Goal: Task Accomplishment & Management: Use online tool/utility

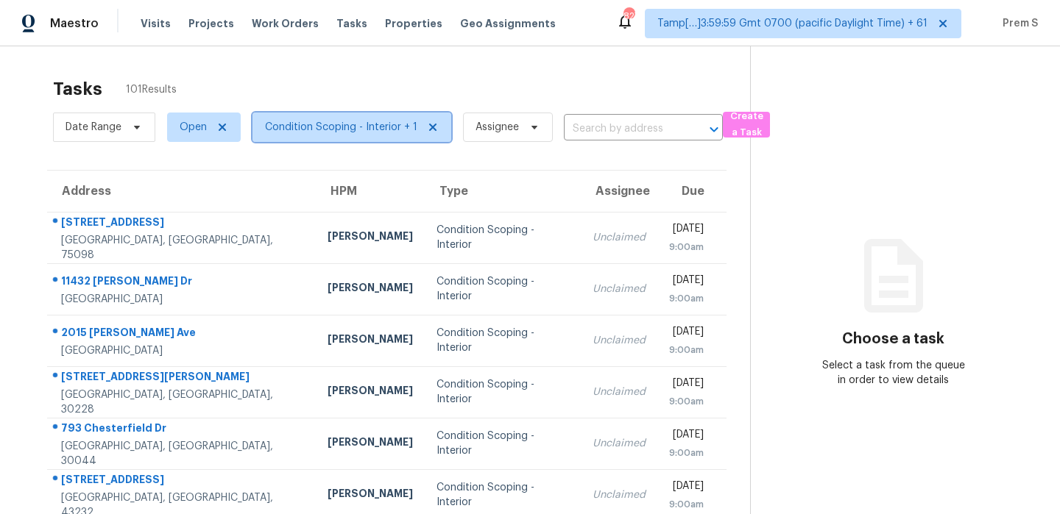
click at [363, 118] on span "Condition Scoping - Interior + 1" at bounding box center [351, 127] width 199 height 29
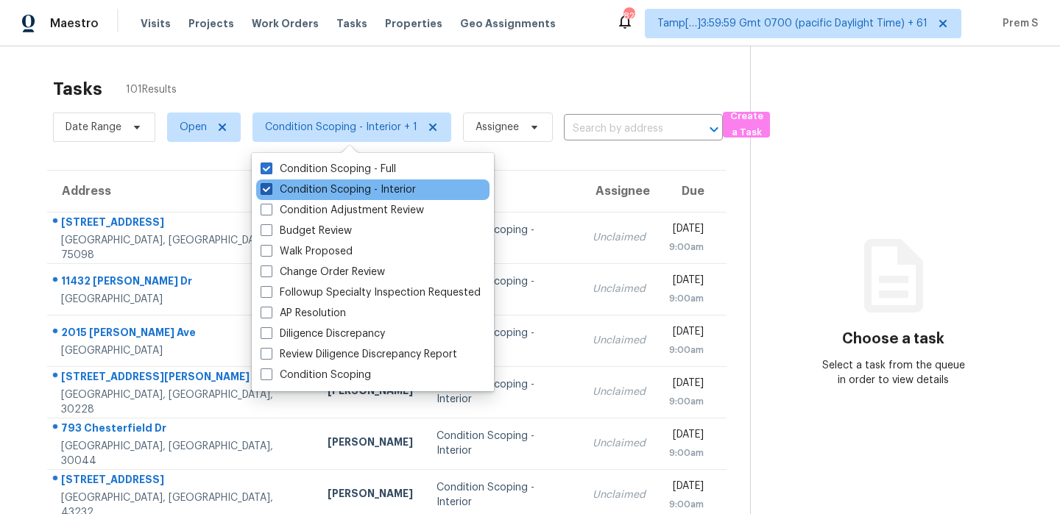
click at [336, 194] on label "Condition Scoping - Interior" at bounding box center [338, 190] width 155 height 15
click at [270, 192] on input "Condition Scoping - Interior" at bounding box center [266, 188] width 10 height 10
checkbox input "false"
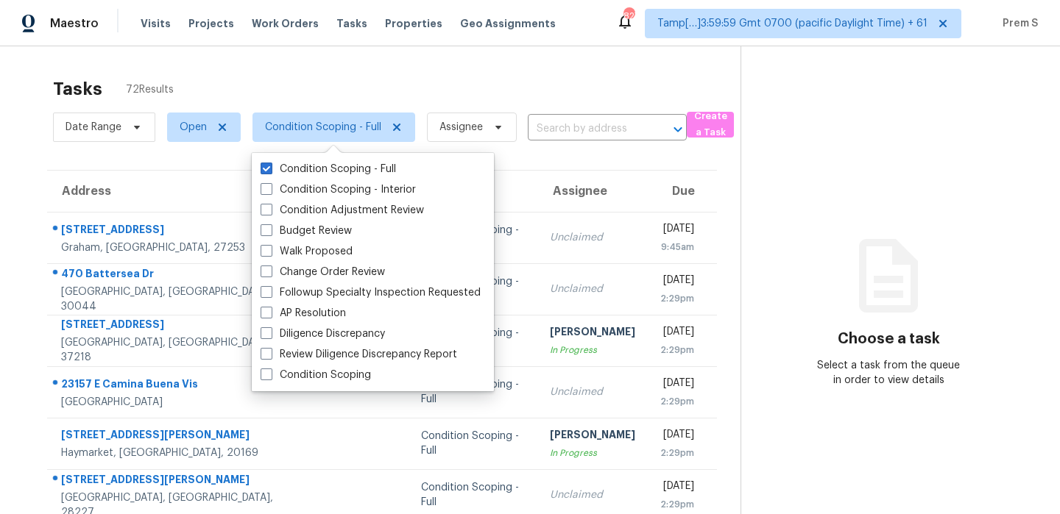
click at [583, 170] on div "Address HPM Type Assignee Due [STREET_ADDRESS] [PERSON_NAME] Condition Scoping …" at bounding box center [382, 449] width 670 height 558
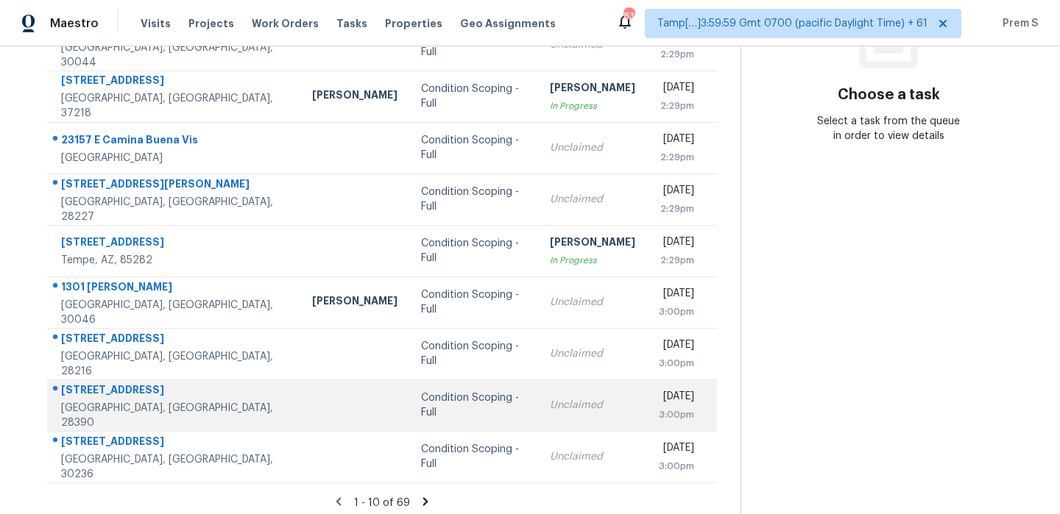
scroll to position [252, 0]
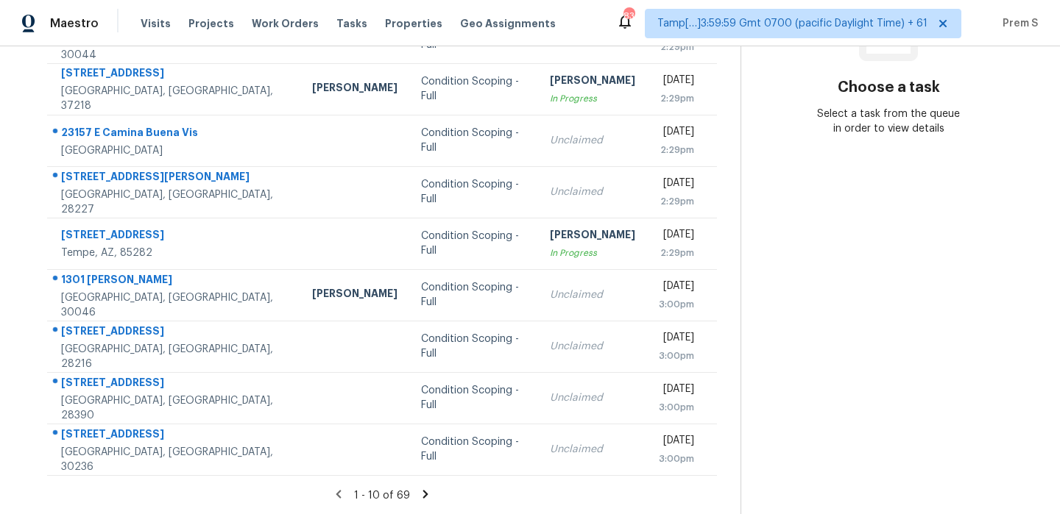
click at [420, 495] on icon at bounding box center [425, 494] width 13 height 13
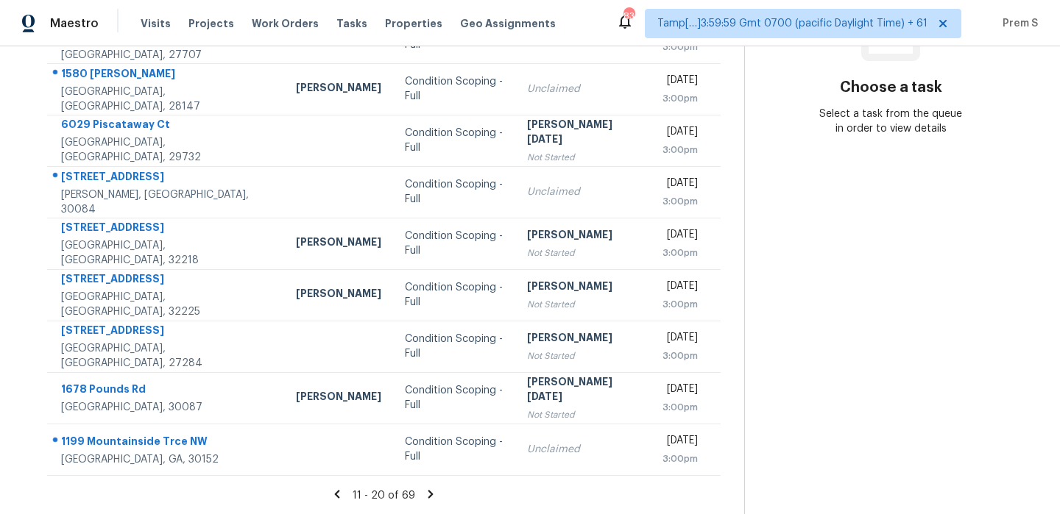
click at [428, 498] on icon at bounding box center [430, 494] width 13 height 13
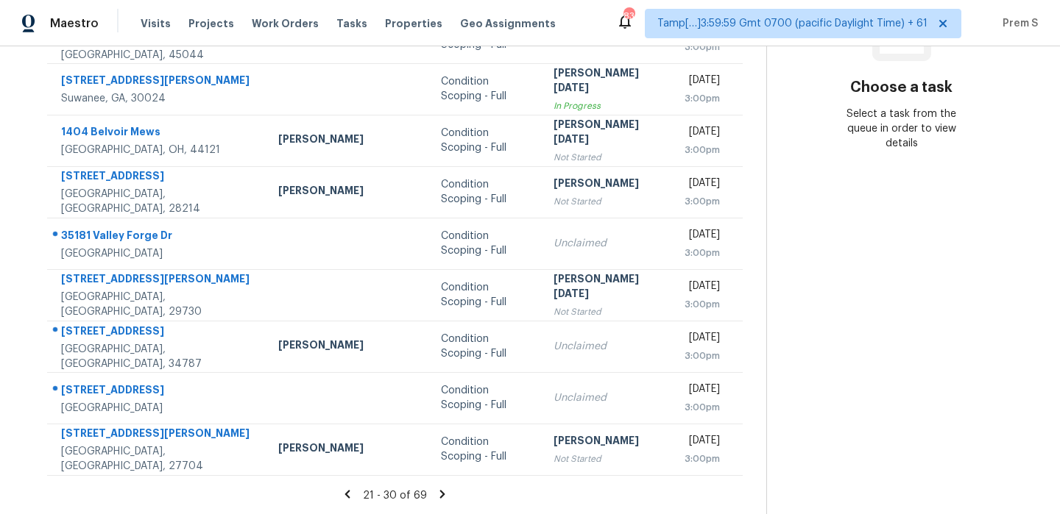
click at [439, 492] on icon at bounding box center [441, 494] width 5 height 8
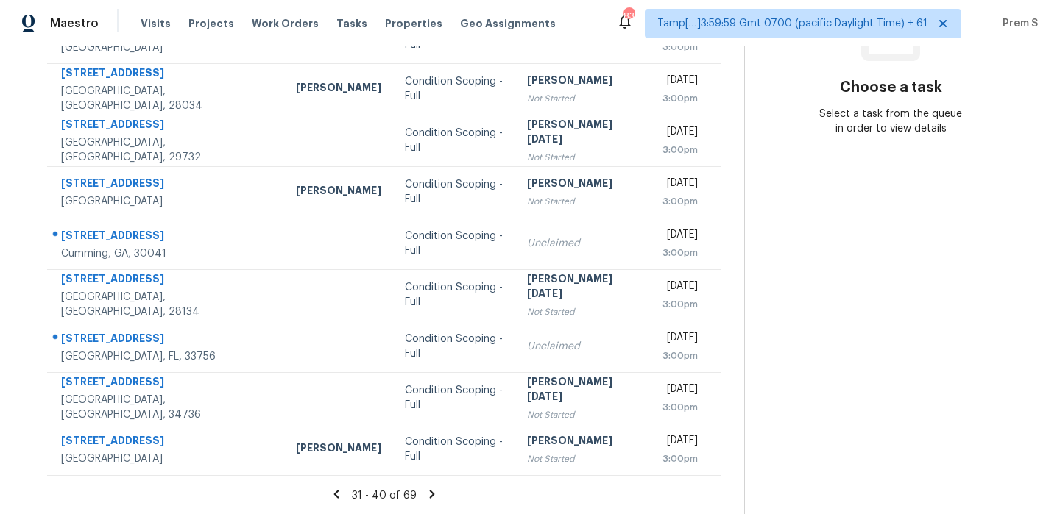
click at [429, 492] on icon at bounding box center [431, 494] width 5 height 8
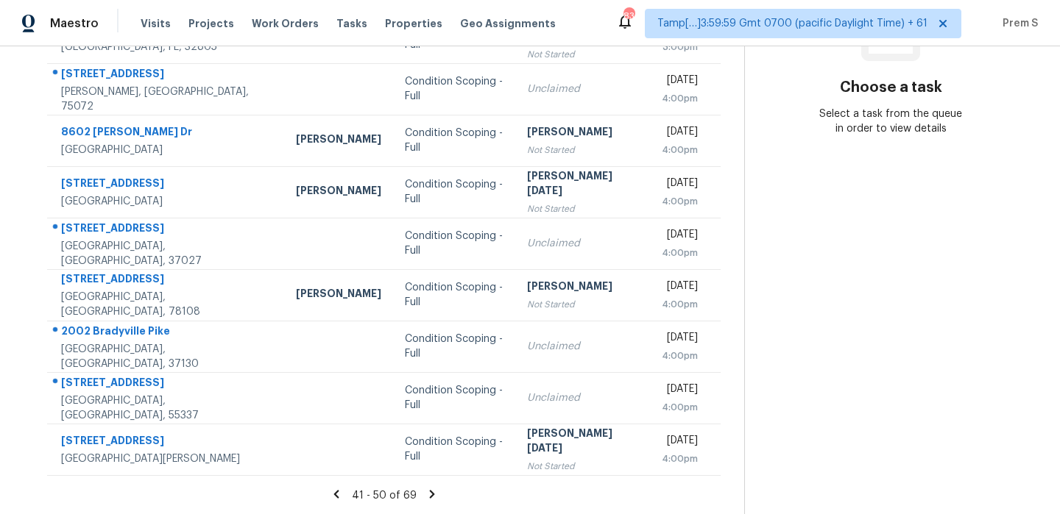
click at [430, 495] on icon at bounding box center [431, 494] width 13 height 13
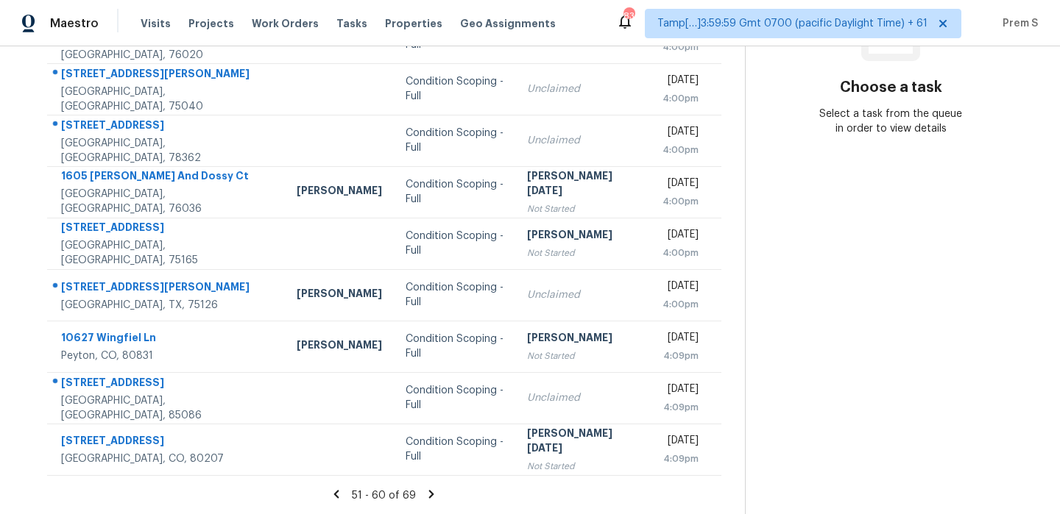
click at [429, 492] on icon at bounding box center [431, 494] width 5 height 8
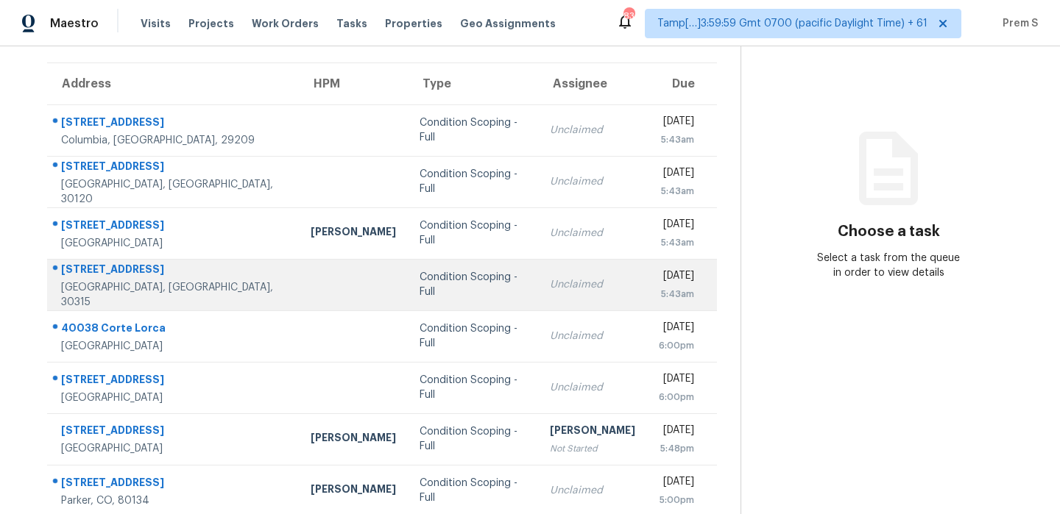
scroll to position [0, 0]
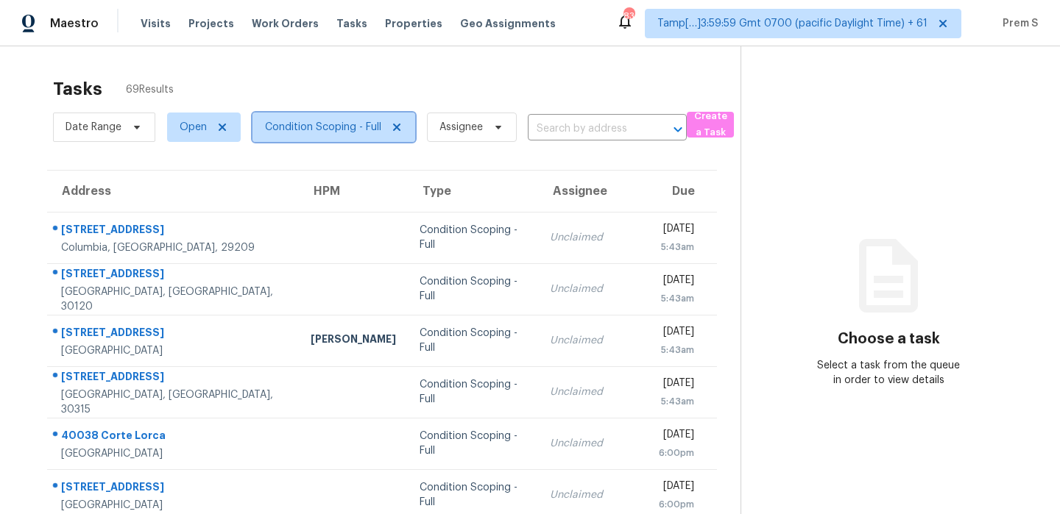
click at [314, 139] on span "Condition Scoping - Full" at bounding box center [333, 127] width 163 height 29
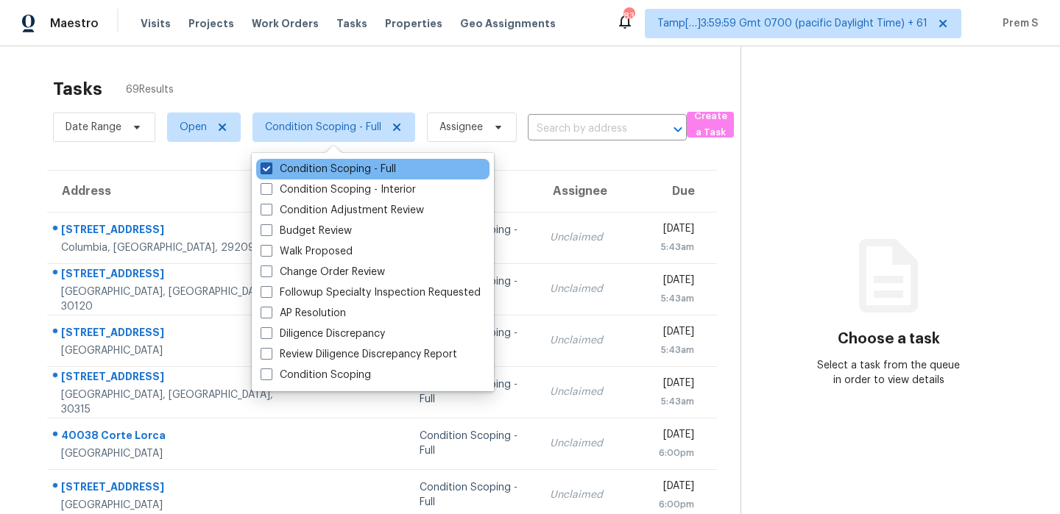
click at [297, 170] on label "Condition Scoping - Full" at bounding box center [328, 169] width 135 height 15
click at [270, 170] on input "Condition Scoping - Full" at bounding box center [266, 167] width 10 height 10
checkbox input "false"
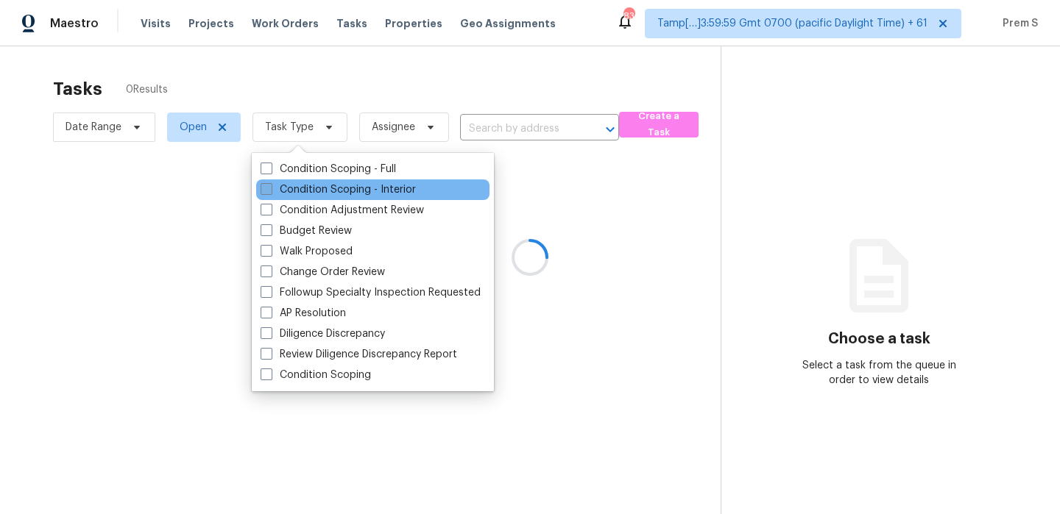
click at [294, 192] on label "Condition Scoping - Interior" at bounding box center [338, 190] width 155 height 15
click at [270, 192] on input "Condition Scoping - Interior" at bounding box center [266, 188] width 10 height 10
checkbox input "true"
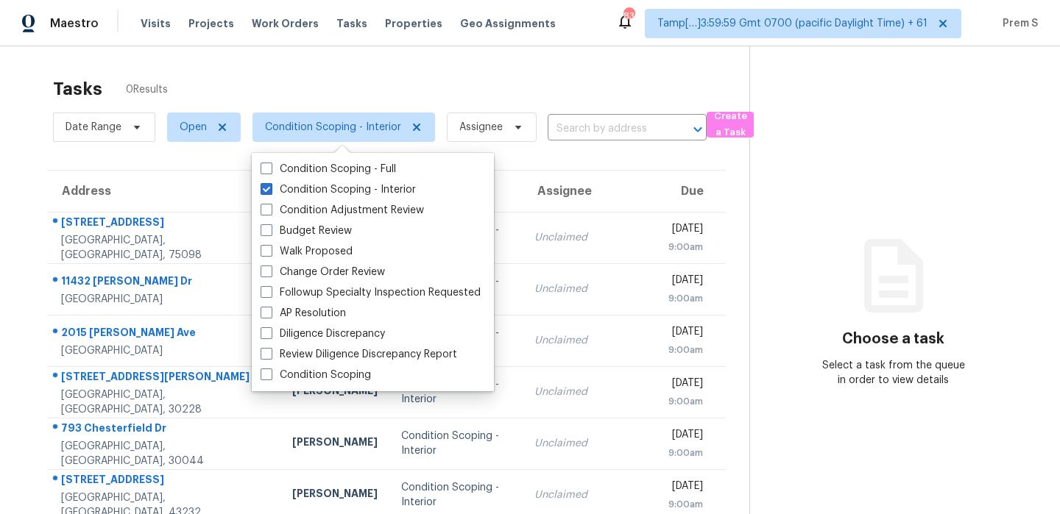
click at [484, 92] on div "Tasks 0 Results" at bounding box center [401, 89] width 696 height 38
